Goal: Task Accomplishment & Management: Manage account settings

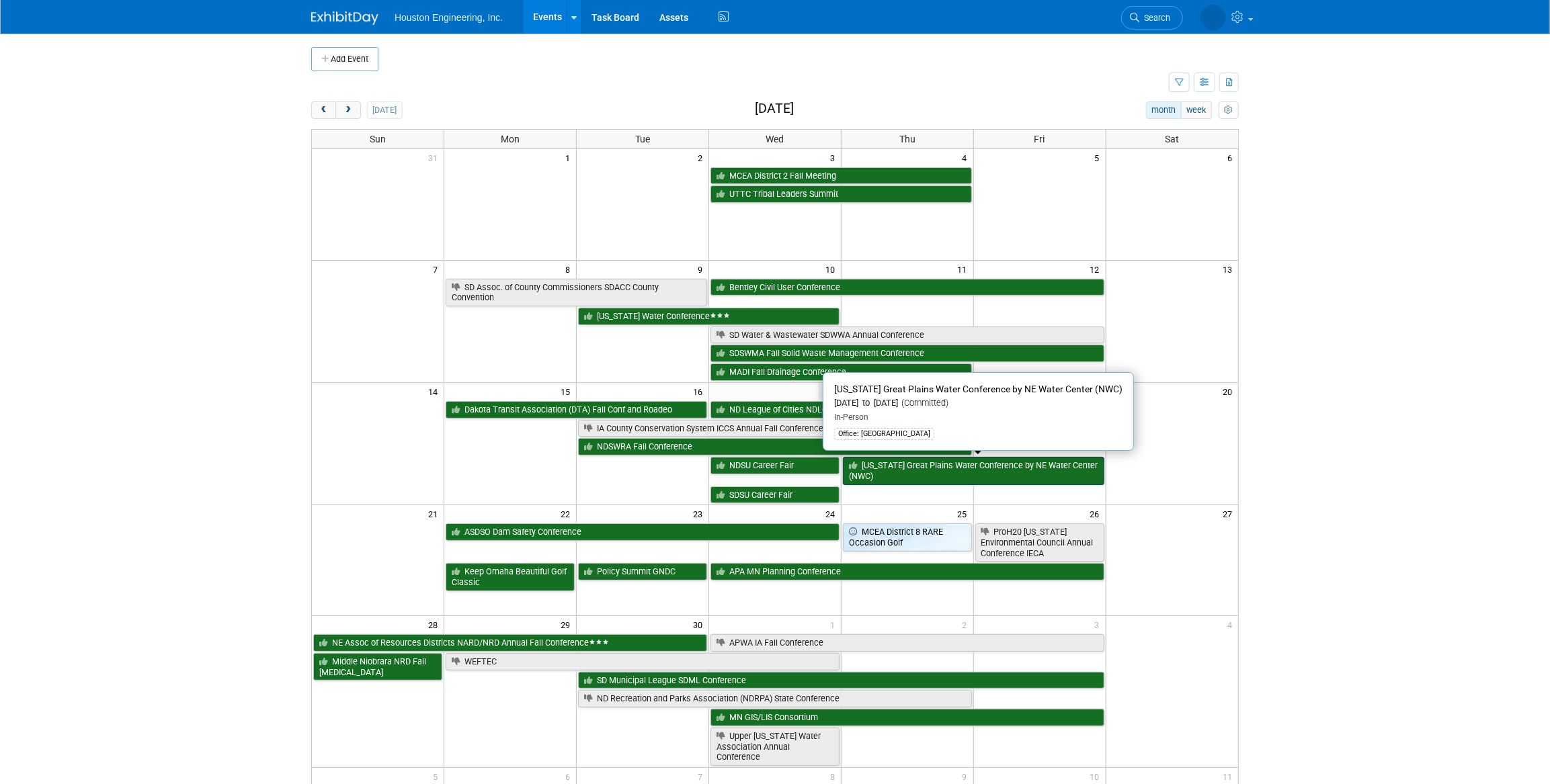
click at [906, 464] on link "[US_STATE] Great Plains Water Conference by NE Water Center (NWC)" at bounding box center [973, 470] width 261 height 28
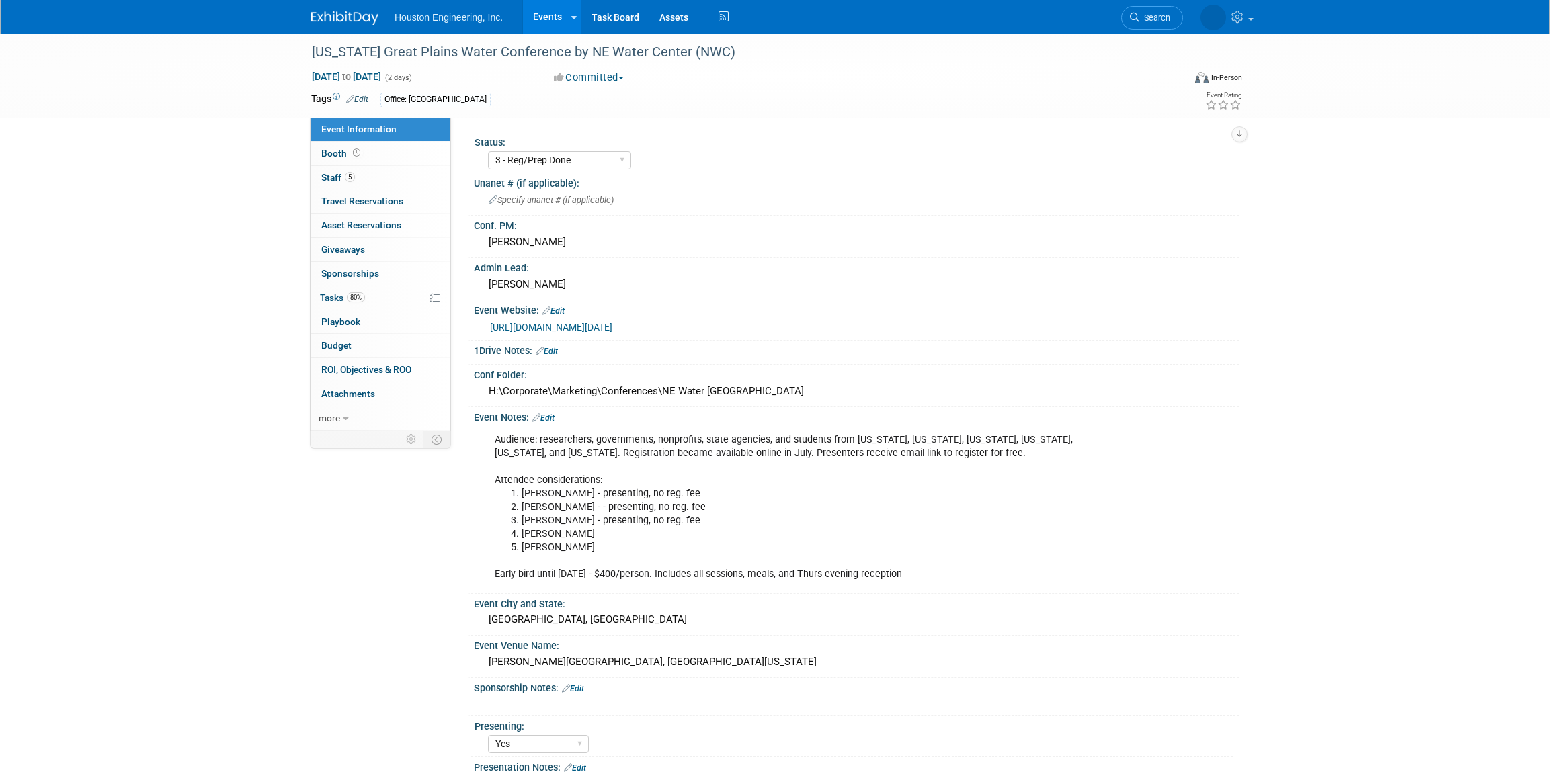
select select "3 - Reg/Prep Done"
select select "Yes"
select select "Water Resources"
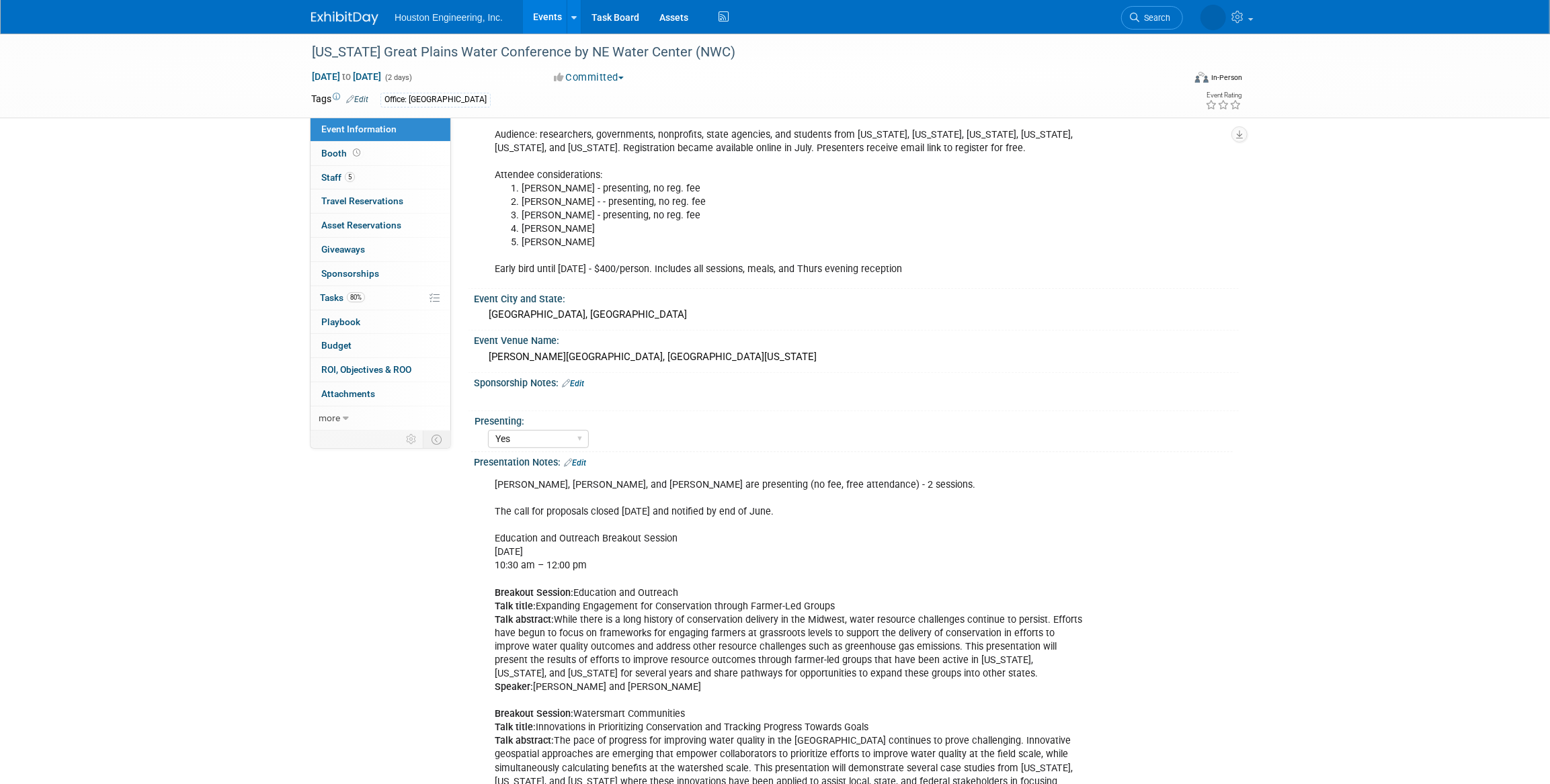
scroll to position [61, 0]
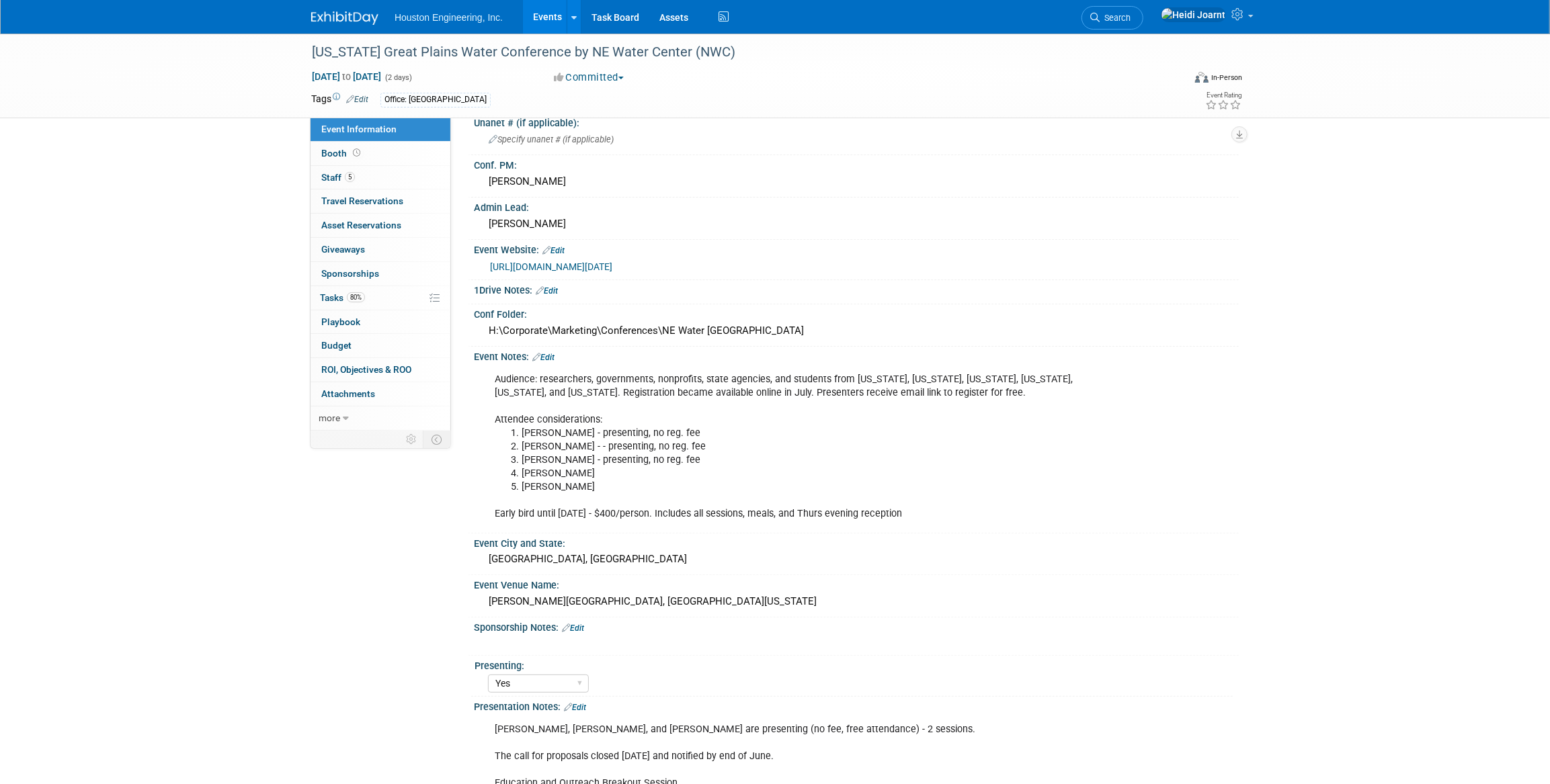
click at [615, 272] on div "https://watercenter.unl.edu/news/2025-great-plains-water-conference-securing-wa…" at bounding box center [859, 267] width 739 height 16
click at [612, 269] on link "https://watercenter.unl.edu/news/2025-great-plains-water-conference-securing-wa…" at bounding box center [551, 267] width 122 height 11
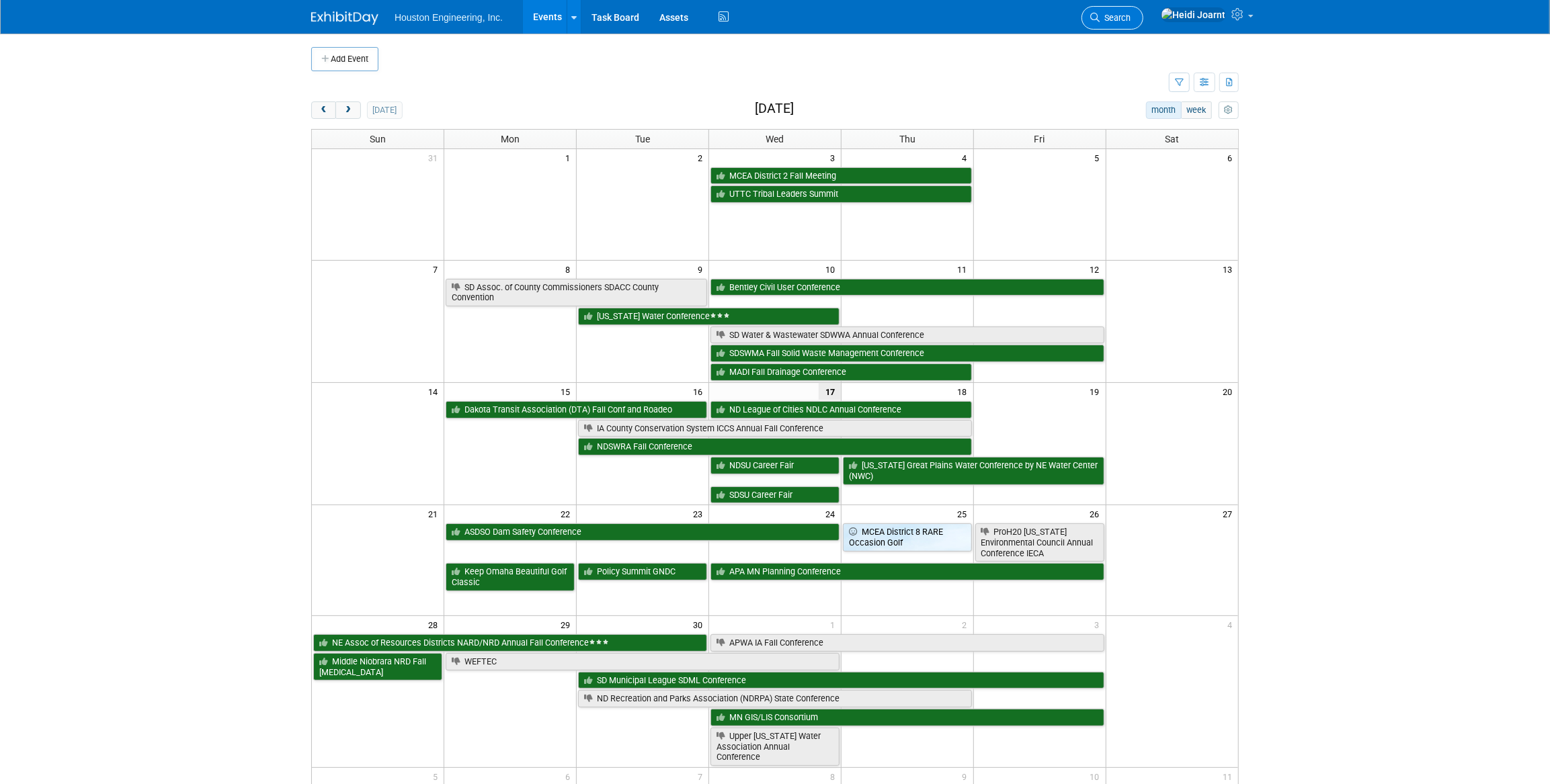
click at [1143, 16] on link "Search" at bounding box center [1113, 18] width 62 height 24
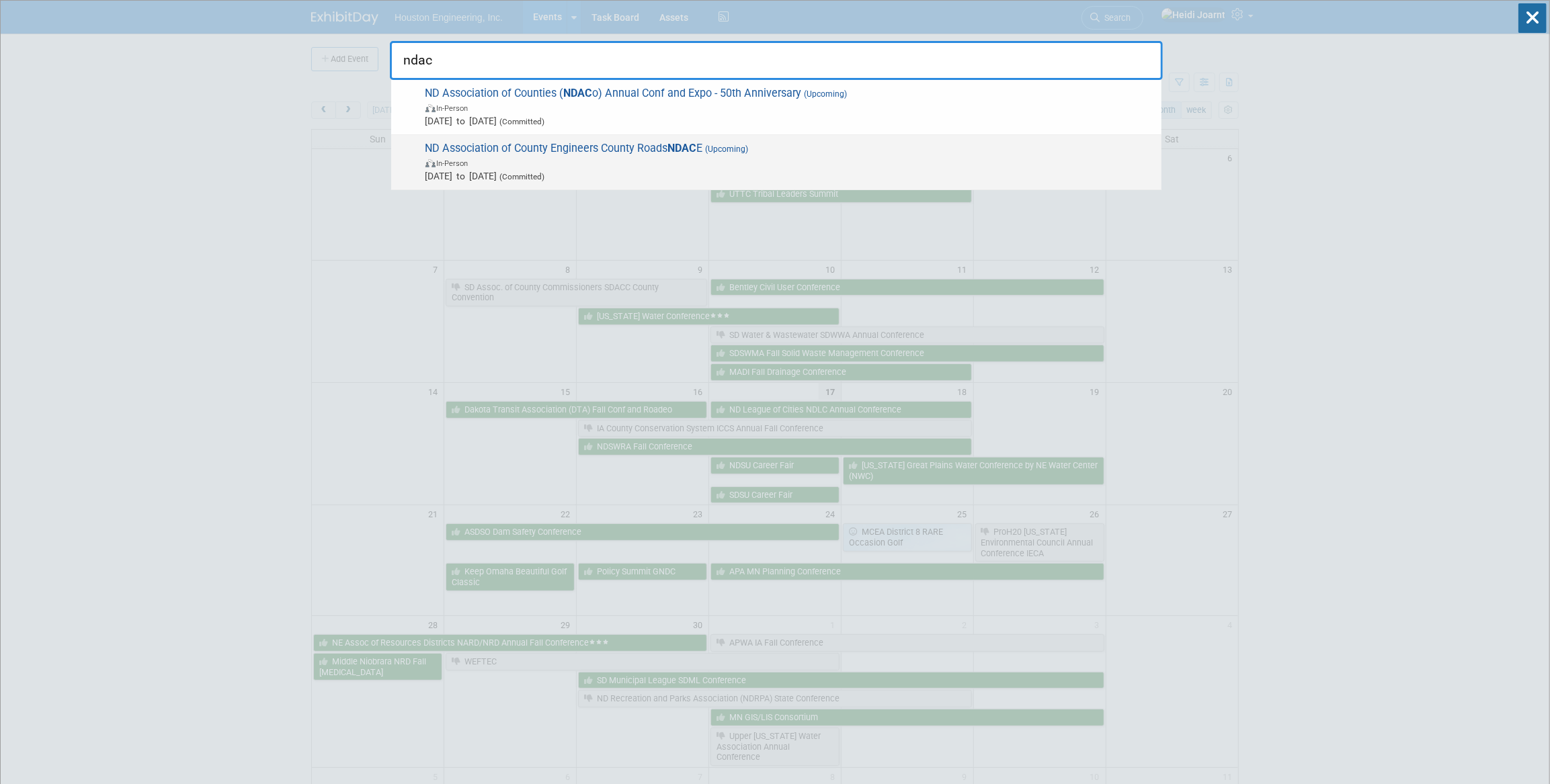
type input "ndac"
click at [638, 152] on span "ND Association of County Engineers County Roads NDAC E (Upcoming) In-Person [DA…" at bounding box center [788, 162] width 734 height 41
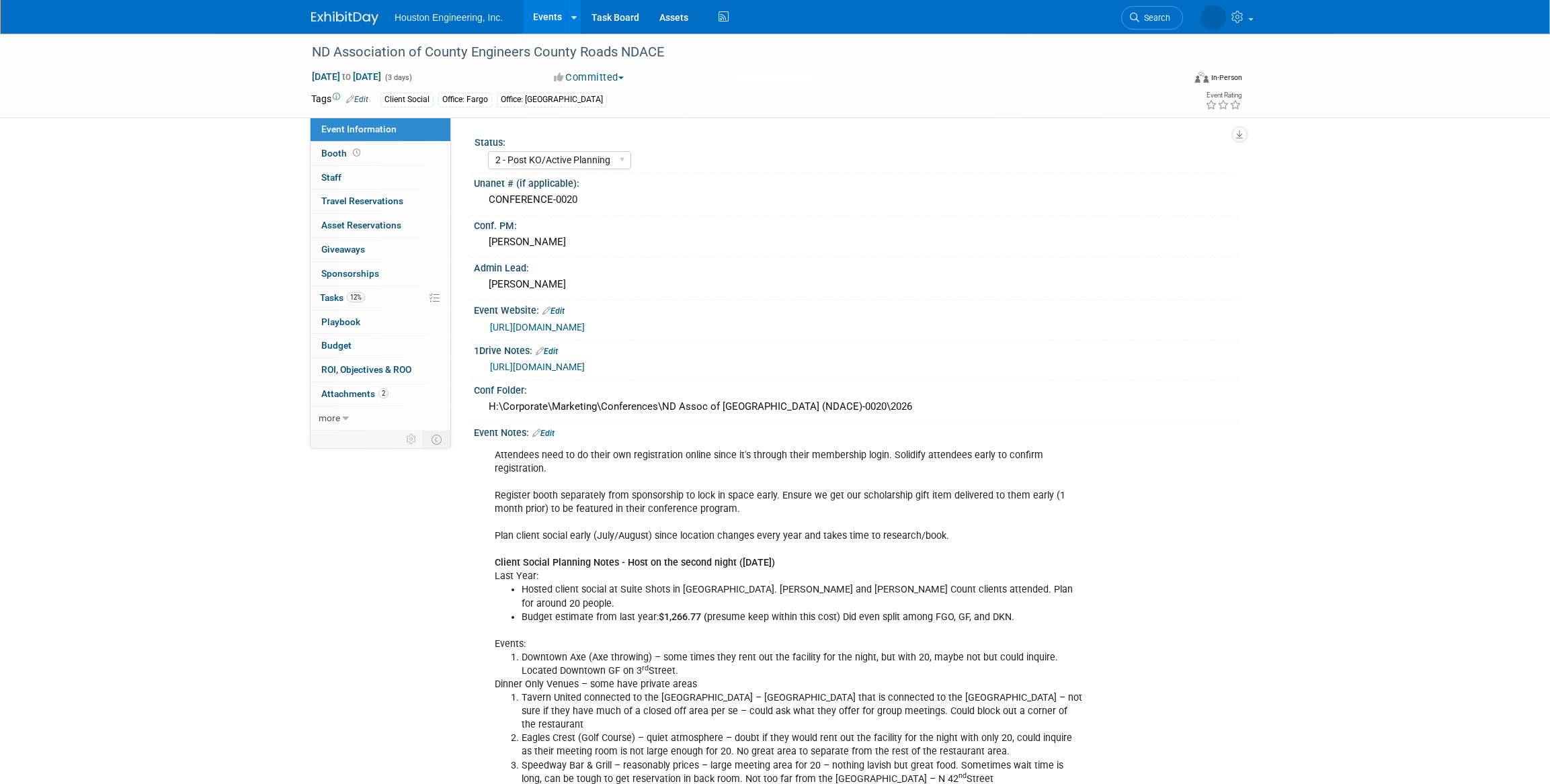
select select "2 - Post KO/Active Planning"
select select "Transportation"
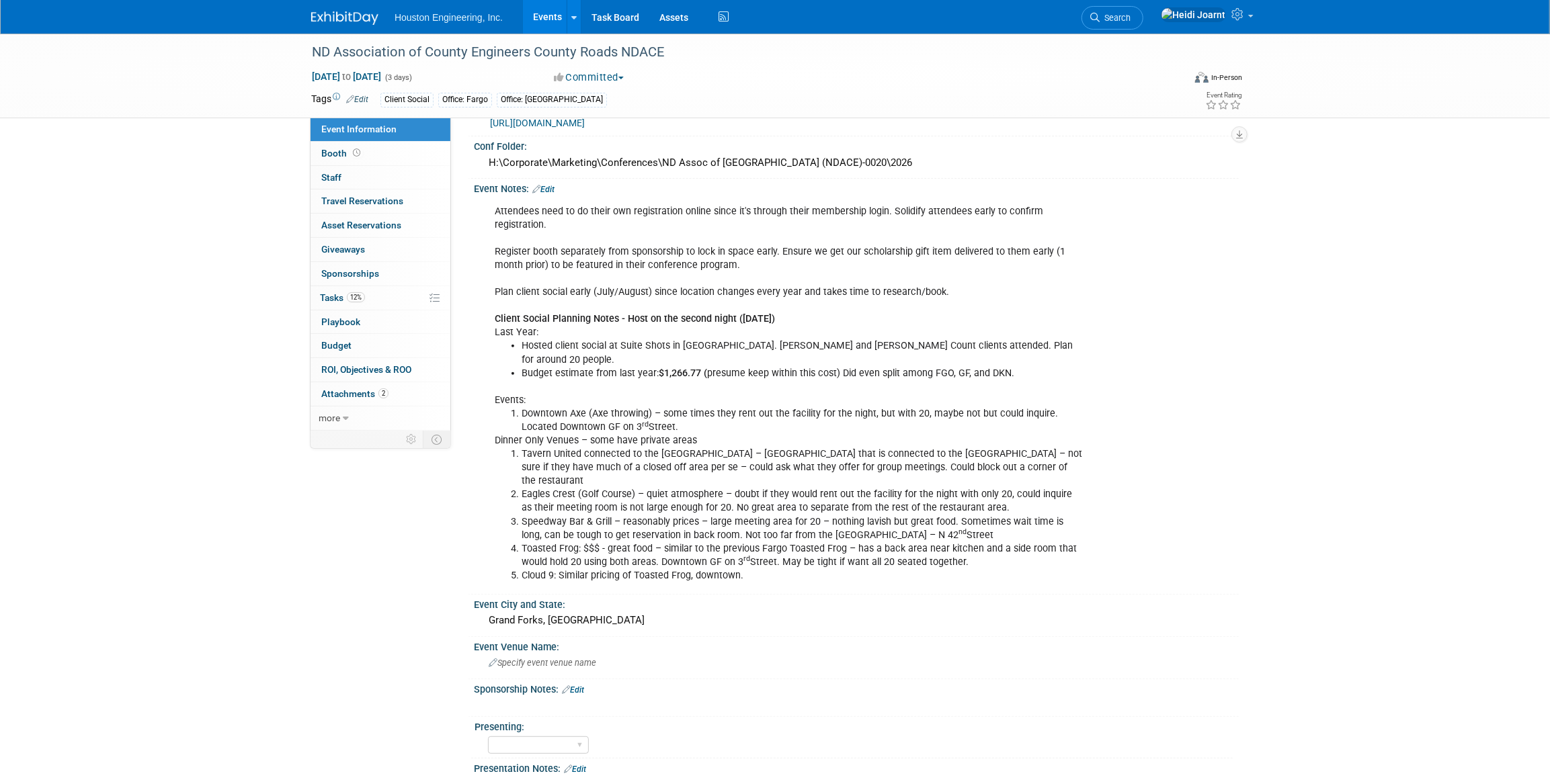
scroll to position [121, 0]
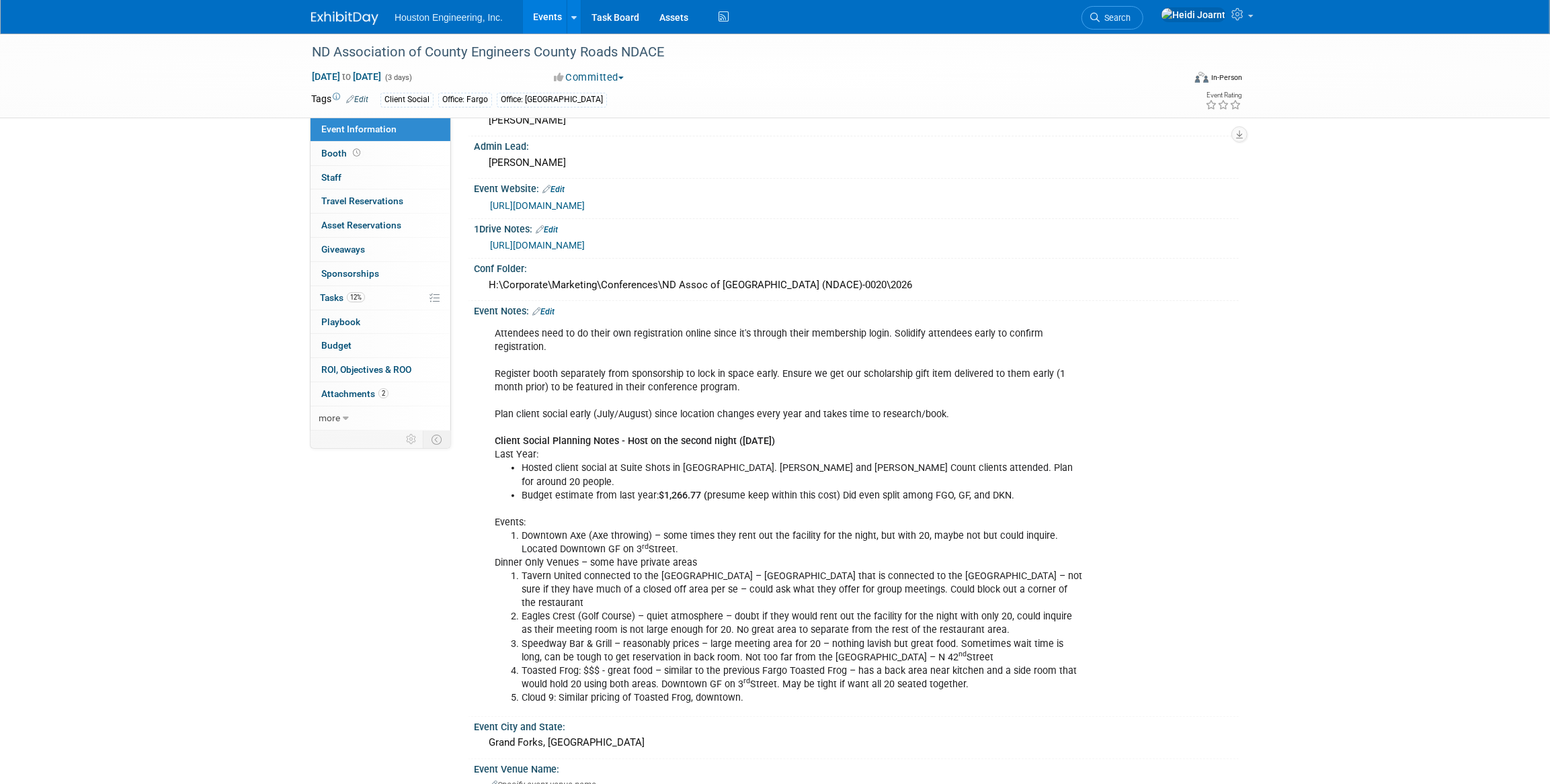
click at [576, 241] on link "https://houstoneng-my.sharepoint.com/:x:/p/hjoarnt/EY8m2MWTziRDlM6RVMvI0BABL_g1…" at bounding box center [537, 246] width 94 height 11
click at [551, 308] on link "Edit" at bounding box center [543, 312] width 22 height 9
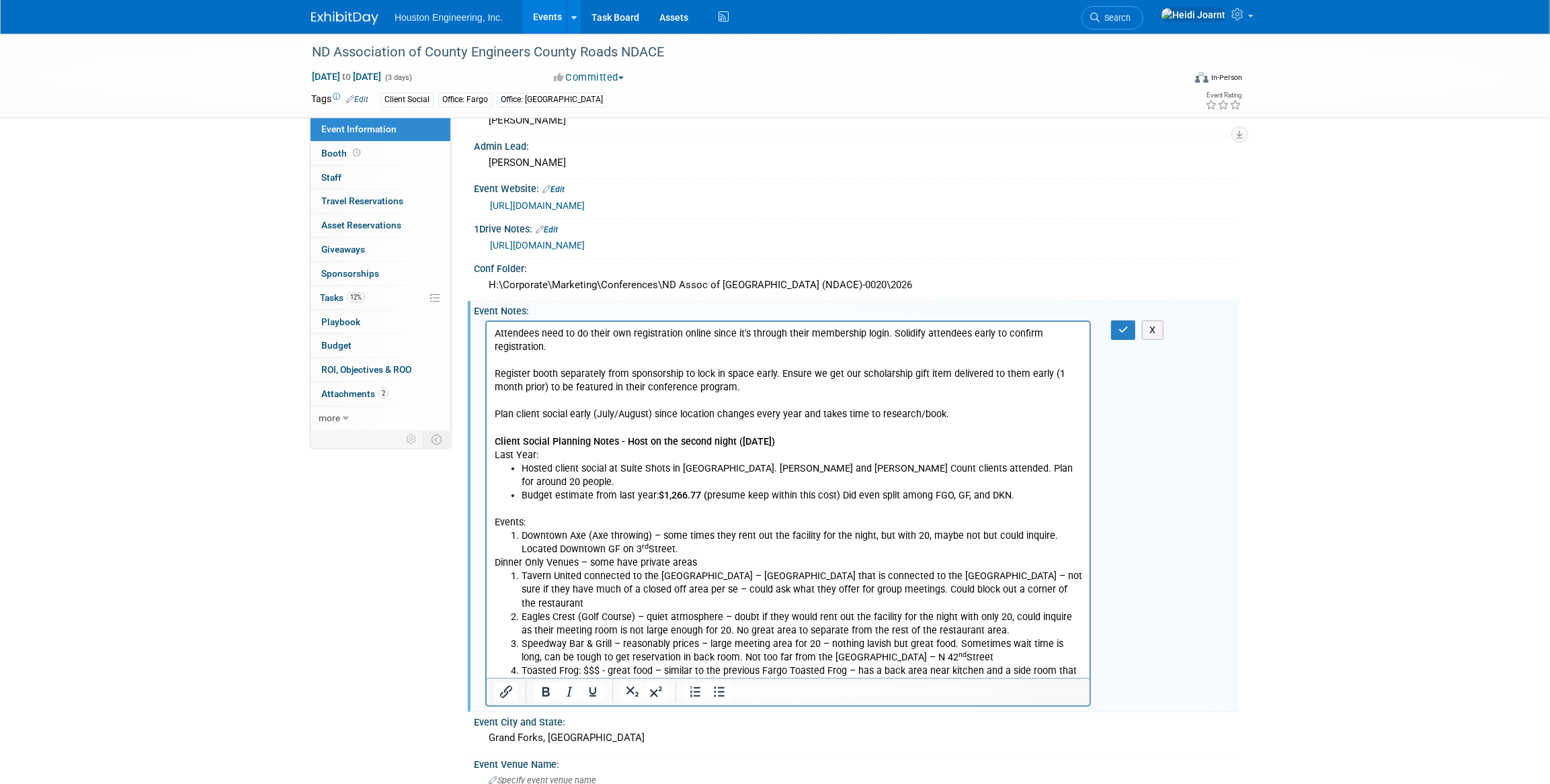
scroll to position [0, 0]
click at [531, 511] on p "Events:" at bounding box center [787, 515] width 588 height 27
click at [1124, 332] on icon "button" at bounding box center [1124, 330] width 10 height 9
